Goal: Communication & Community: Answer question/provide support

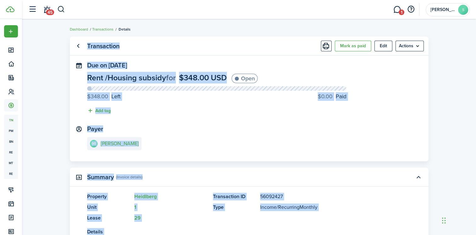
click at [203, 120] on panel-main-body "Due on [DATE] Rent / Housing subsidy for $348.00 USD Open $348.00 Left $0.00 Pa…" at bounding box center [249, 111] width 359 height 99
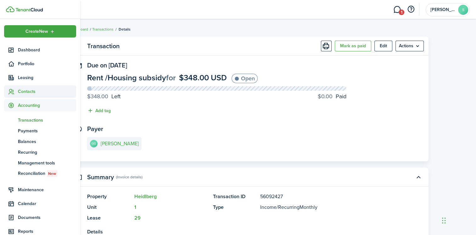
drag, startPoint x: 26, startPoint y: 92, endPoint x: 37, endPoint y: 93, distance: 12.0
click at [26, 92] on span "Contacts" at bounding box center [47, 91] width 58 height 7
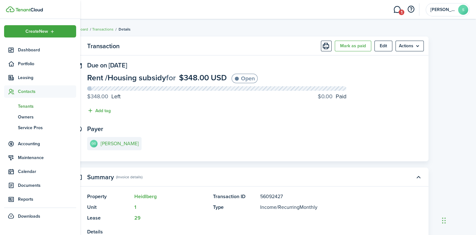
click at [36, 105] on span "Tenants" at bounding box center [47, 106] width 58 height 7
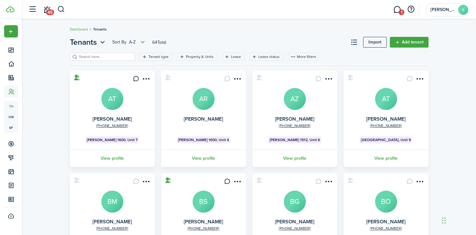
click at [94, 59] on input "search" at bounding box center [104, 57] width 55 height 6
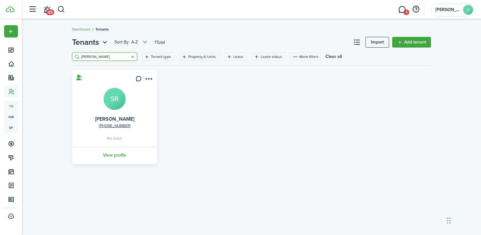
type input "[PERSON_NAME]"
click at [115, 104] on avatar-text "SR" at bounding box center [115, 99] width 22 height 22
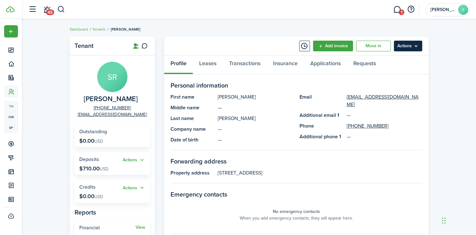
click at [417, 45] on menu-btn "Actions" at bounding box center [408, 46] width 28 height 11
click at [276, 82] on panel-main-section-title "Personal information" at bounding box center [297, 85] width 252 height 9
click at [207, 66] on link "Leases" at bounding box center [208, 64] width 30 height 19
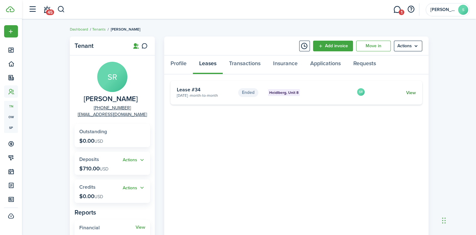
click at [414, 93] on link "View" at bounding box center [411, 92] width 10 height 7
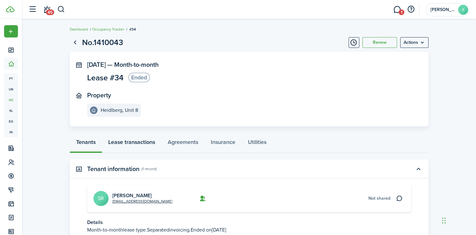
click at [140, 143] on link "Lease transactions" at bounding box center [132, 143] width 60 height 19
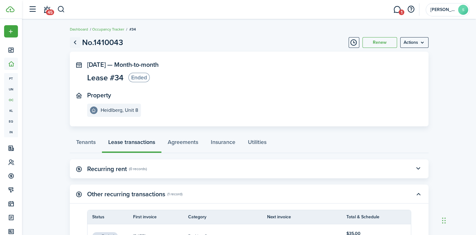
click at [75, 42] on link "Go back" at bounding box center [75, 42] width 11 height 11
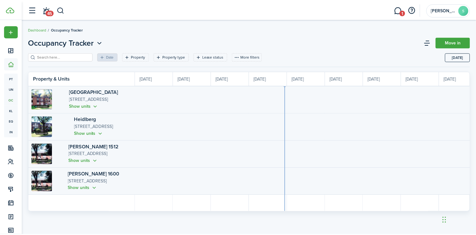
scroll to position [0, 115]
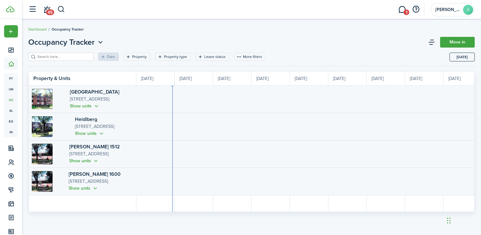
click at [125, 38] on header-page "Occupancy Tracker Move in" at bounding box center [251, 45] width 446 height 16
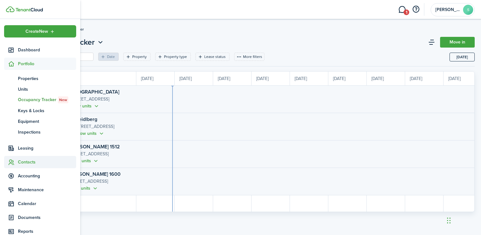
click at [29, 160] on span "Contacts" at bounding box center [47, 162] width 58 height 7
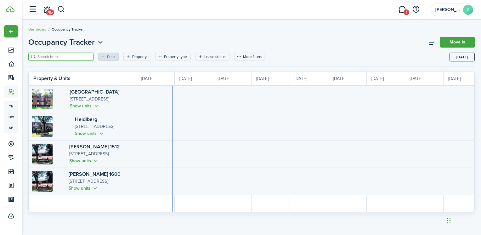
click at [52, 58] on input "search" at bounding box center [63, 57] width 55 height 6
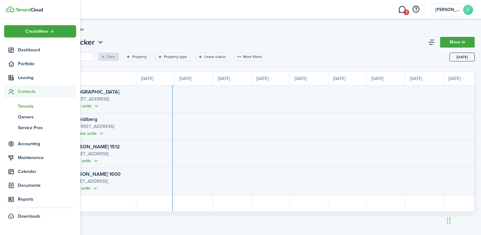
click at [35, 106] on span "Tenants" at bounding box center [47, 106] width 58 height 7
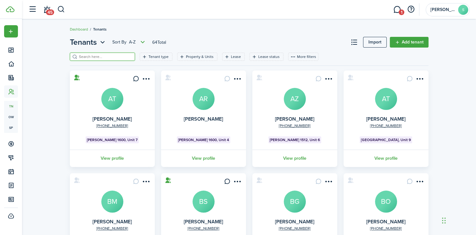
click at [93, 60] on input "search" at bounding box center [104, 57] width 55 height 6
type input "e"
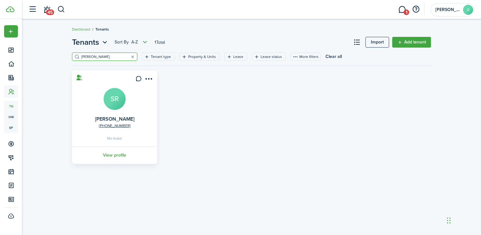
type input "[PERSON_NAME]"
click at [112, 92] on avatar-text "SR" at bounding box center [115, 99] width 22 height 22
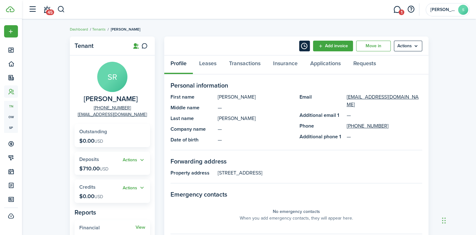
click at [306, 48] on button "Timeline" at bounding box center [304, 46] width 11 height 11
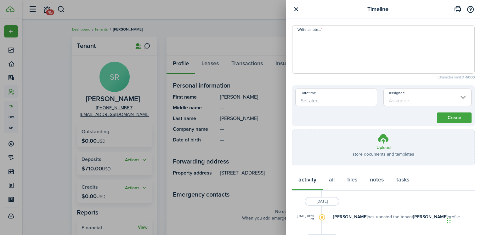
drag, startPoint x: 326, startPoint y: 33, endPoint x: 283, endPoint y: 26, distance: 43.5
click at [283, 26] on div "Timeline Write a note... Character limit: 0 / 5000 Datetime Assignee Create Upl…" at bounding box center [240, 117] width 481 height 235
paste textarea "Dear [[PERSON_NAME]’s Name], This letter is to confirm the return of your full …"
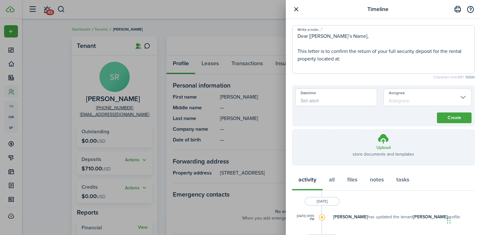
drag, startPoint x: 344, startPoint y: 37, endPoint x: 309, endPoint y: 38, distance: 35.3
click at [309, 38] on textarea "Dear [[PERSON_NAME]’s Name], This letter is to confirm the return of your full …" at bounding box center [384, 51] width 182 height 38
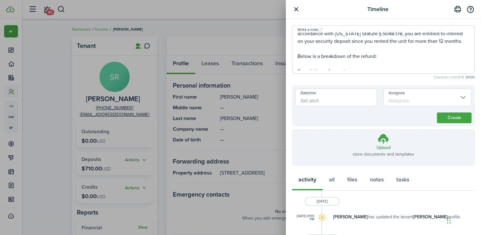
scroll to position [31, 0]
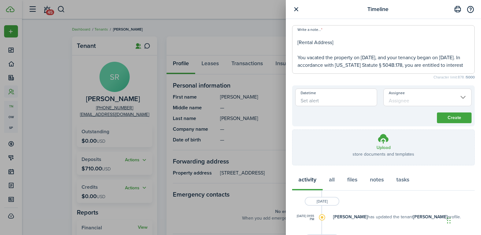
click at [311, 43] on textarea "Dear [PERSON_NAME], This letter is to confirm the return of your full security …" at bounding box center [384, 51] width 182 height 38
drag, startPoint x: 335, startPoint y: 42, endPoint x: 285, endPoint y: 43, distance: 50.4
click at [285, 43] on div "Timeline Write a note... Dear [PERSON_NAME], This letter is to confirm the retu…" at bounding box center [240, 117] width 481 height 235
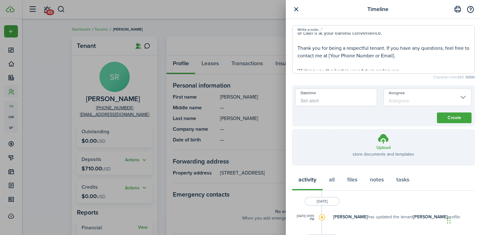
scroll to position [157, 0]
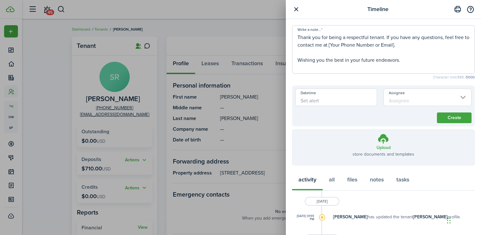
drag, startPoint x: 414, startPoint y: 52, endPoint x: 344, endPoint y: 54, distance: 70.5
click at [344, 54] on textarea "Dear [PERSON_NAME], This letter is to confirm the return of your full security …" at bounding box center [384, 51] width 182 height 38
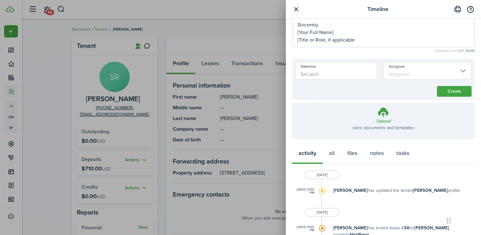
scroll to position [0, 0]
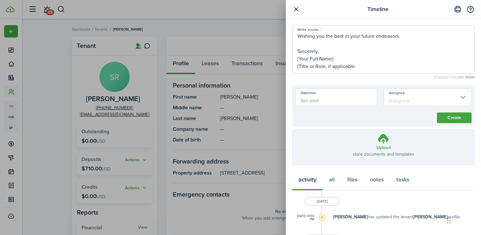
drag, startPoint x: 325, startPoint y: 60, endPoint x: 293, endPoint y: 59, distance: 31.9
click at [293, 59] on textarea "Dear [PERSON_NAME], This letter is to confirm the return of your full security …" at bounding box center [384, 51] width 182 height 38
drag, startPoint x: 354, startPoint y: 65, endPoint x: 295, endPoint y: 67, distance: 59.2
click at [295, 67] on textarea "Dear [PERSON_NAME], This letter is to confirm the return of your full security …" at bounding box center [384, 51] width 182 height 38
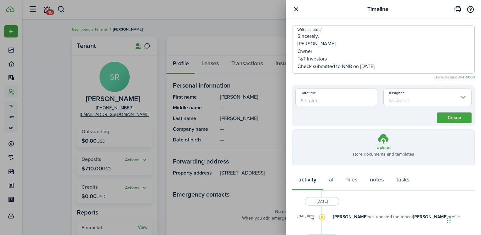
click at [322, 100] on input "Datetime" at bounding box center [336, 97] width 82 height 18
type textarea "Dear [PERSON_NAME], This letter is to confirm the return of your full security …"
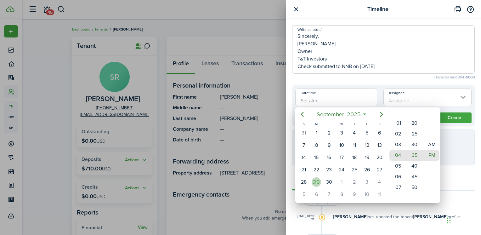
click at [318, 181] on div "29" at bounding box center [316, 181] width 9 height 9
type input "[DATE] 04:35 pm"
click at [457, 117] on div at bounding box center [241, 118] width 582 height 336
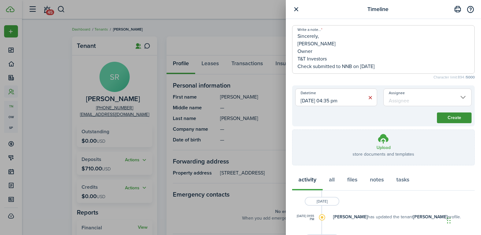
click at [457, 117] on button "Create" at bounding box center [454, 117] width 35 height 11
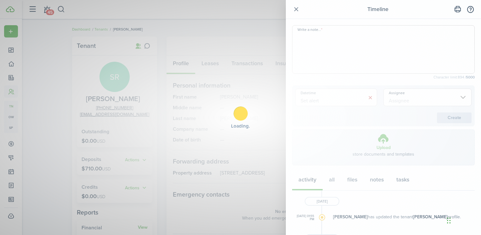
scroll to position [0, 0]
